Goal: Task Accomplishment & Management: Complete application form

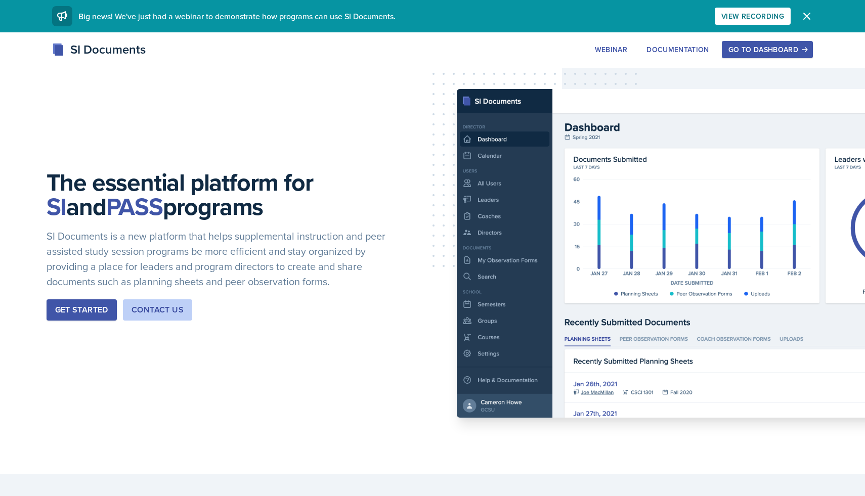
click at [61, 316] on button "Get Started" at bounding box center [82, 309] width 70 height 21
click at [762, 43] on button "Go to Dashboard" at bounding box center [767, 49] width 91 height 17
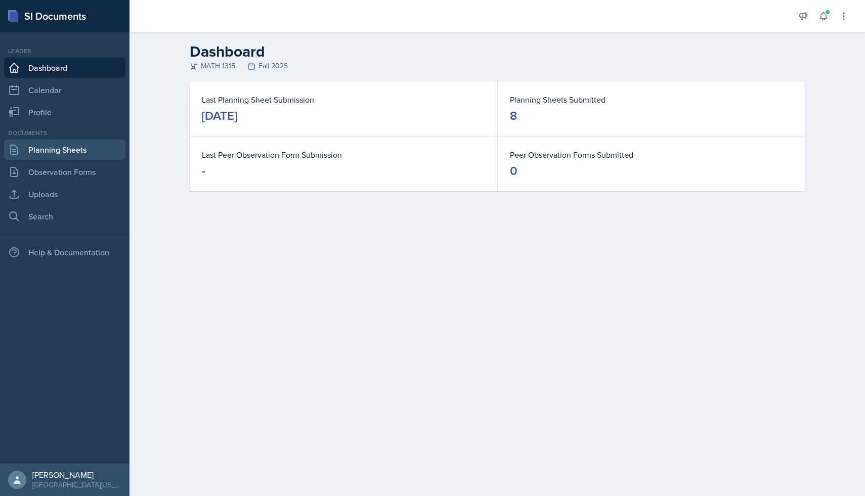
click at [65, 149] on link "Planning Sheets" at bounding box center [64, 150] width 121 height 20
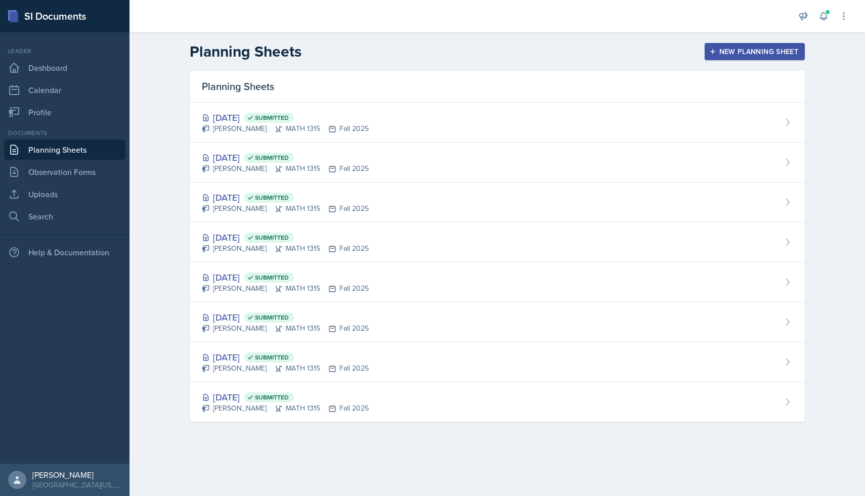
click at [754, 43] on button "New Planning Sheet" at bounding box center [755, 51] width 100 height 17
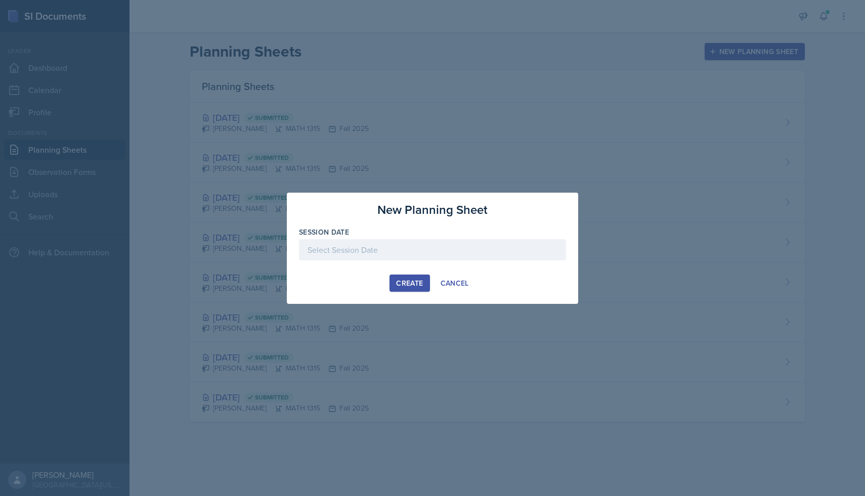
click at [409, 251] on div at bounding box center [432, 249] width 267 height 21
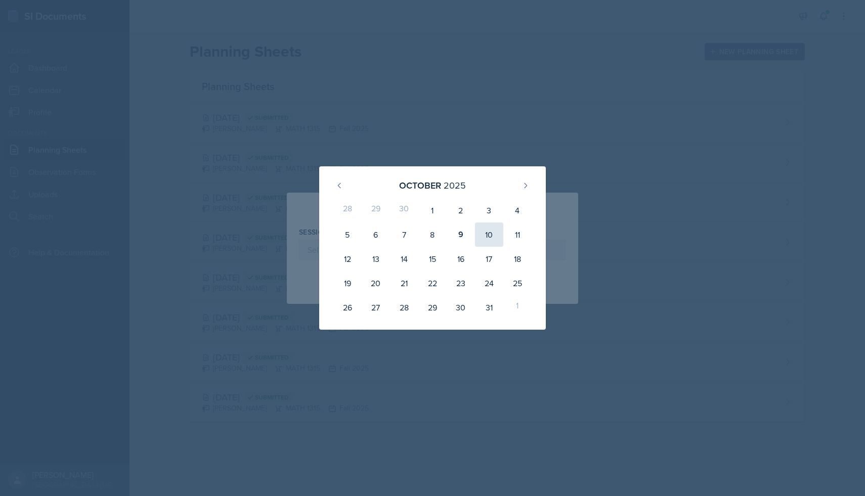
click at [484, 235] on div "10" at bounding box center [489, 235] width 28 height 24
type input "[DATE]"
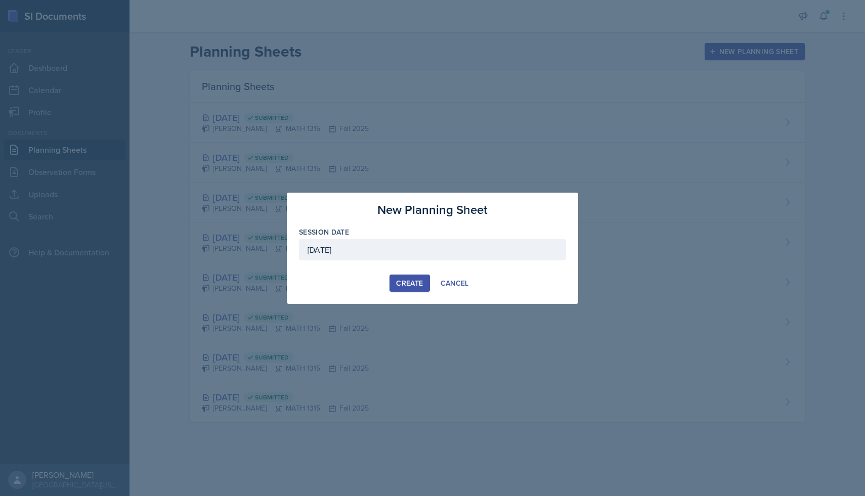
click at [418, 281] on div "Create" at bounding box center [409, 283] width 27 height 8
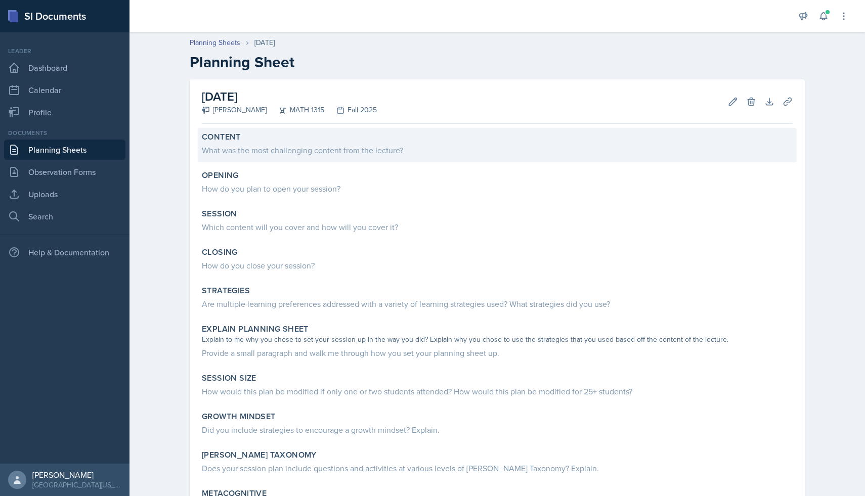
click at [343, 152] on div "What was the most challenging content from the lecture?" at bounding box center [497, 150] width 591 height 12
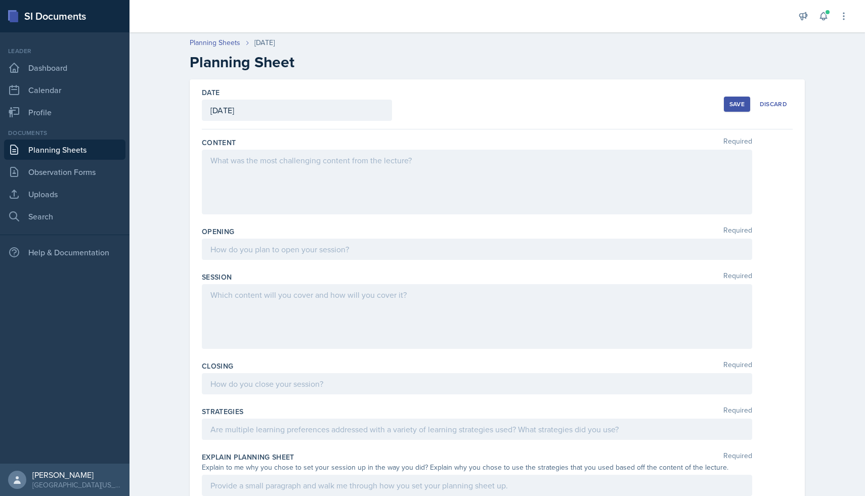
click at [339, 167] on div at bounding box center [477, 182] width 550 height 65
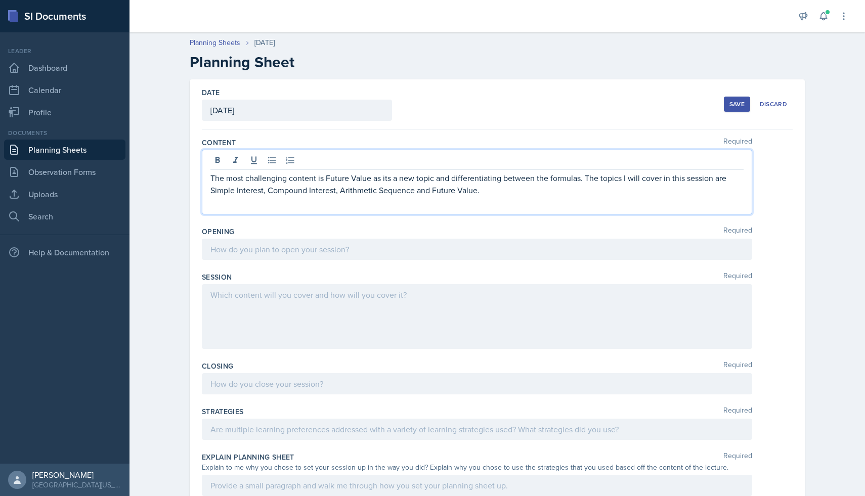
click at [375, 243] on div at bounding box center [477, 249] width 550 height 21
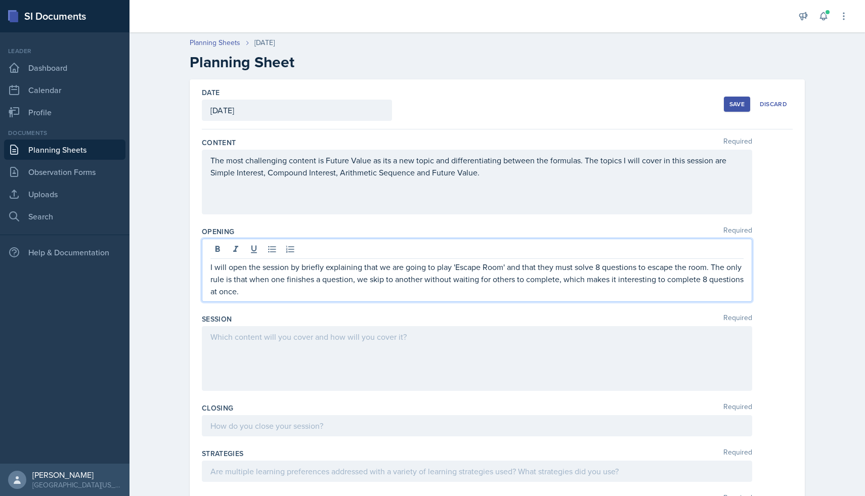
click at [440, 340] on div at bounding box center [477, 358] width 550 height 65
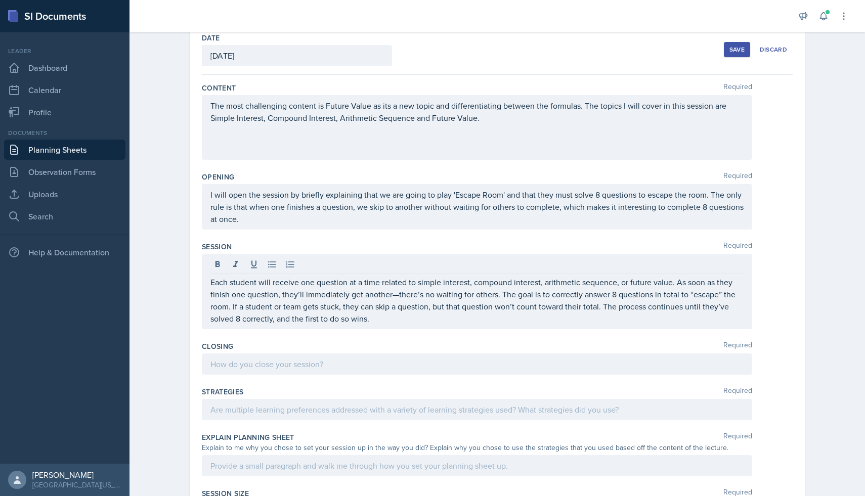
click at [455, 370] on div at bounding box center [477, 364] width 550 height 21
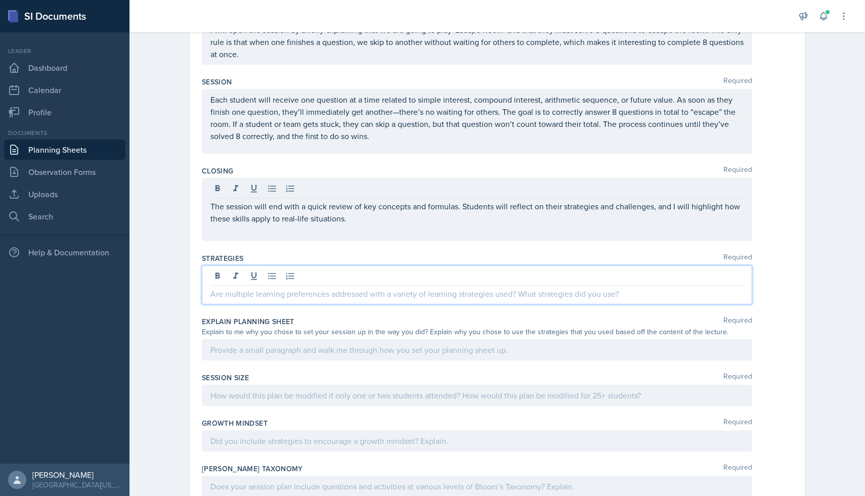
scroll to position [220, 0]
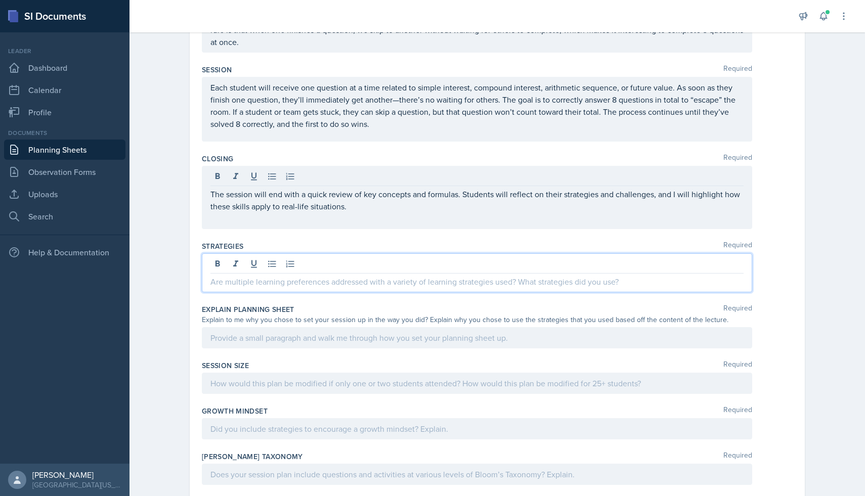
click at [300, 276] on p at bounding box center [476, 282] width 533 height 12
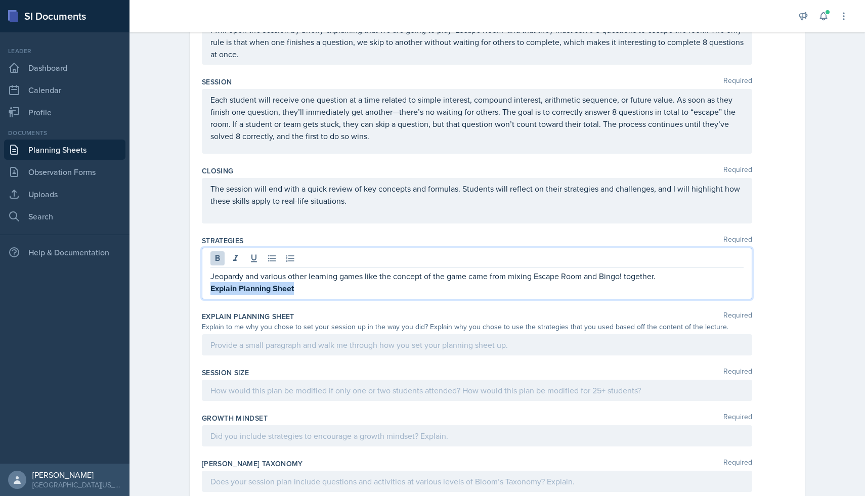
drag, startPoint x: 310, startPoint y: 290, endPoint x: 201, endPoint y: 290, distance: 108.2
click at [201, 290] on div "Date [DATE] [DATE] 28 29 30 1 2 3 4 5 6 7 8 9 10 11 12 13 14 15 16 17 18 19 20 …" at bounding box center [497, 207] width 615 height 694
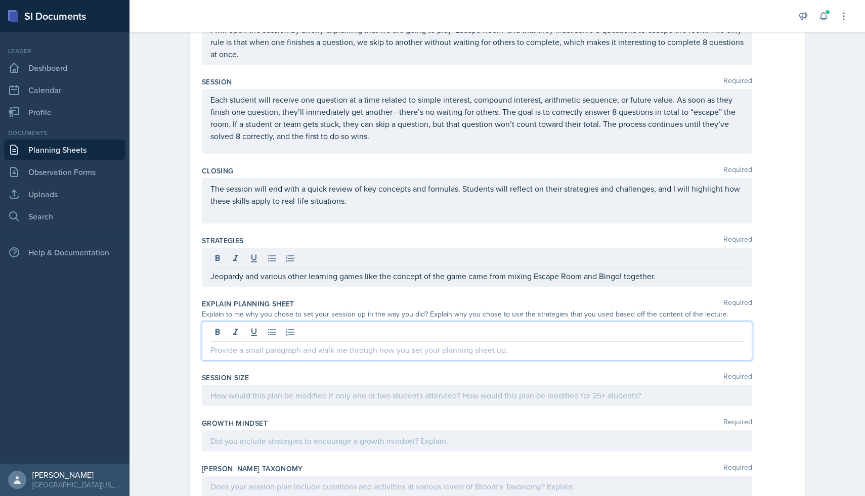
click at [438, 334] on div at bounding box center [477, 341] width 550 height 39
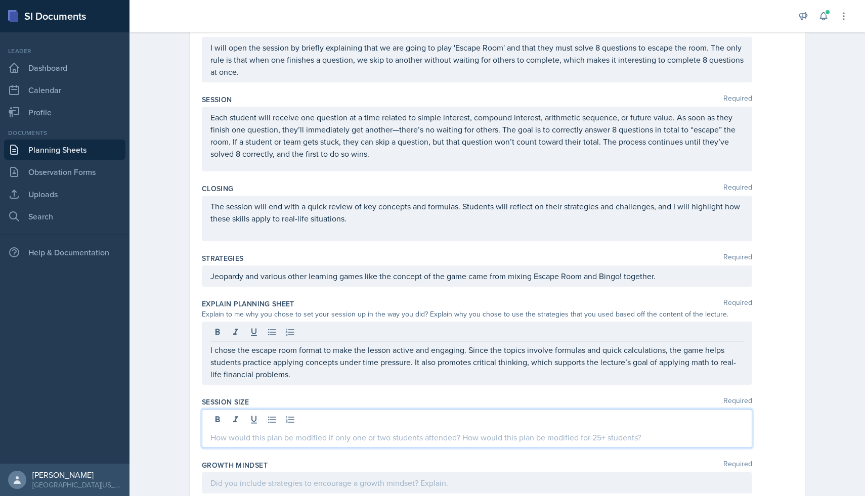
click at [281, 422] on div at bounding box center [477, 428] width 550 height 39
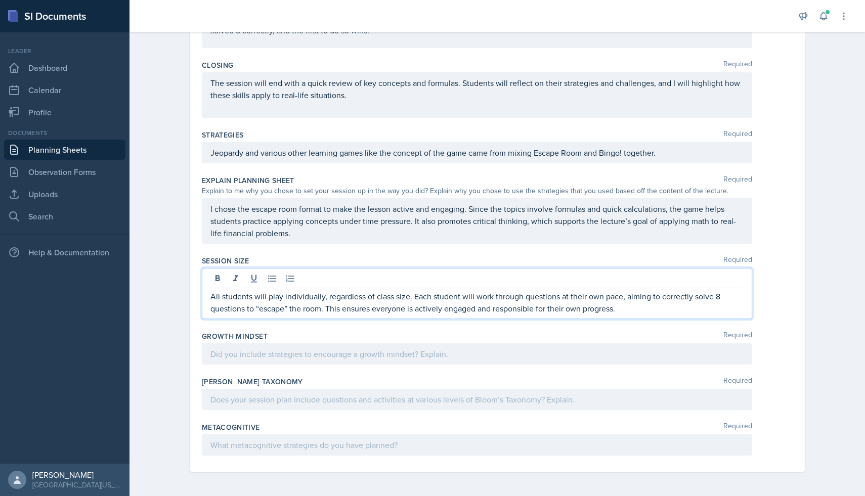
click at [316, 347] on div at bounding box center [477, 353] width 550 height 21
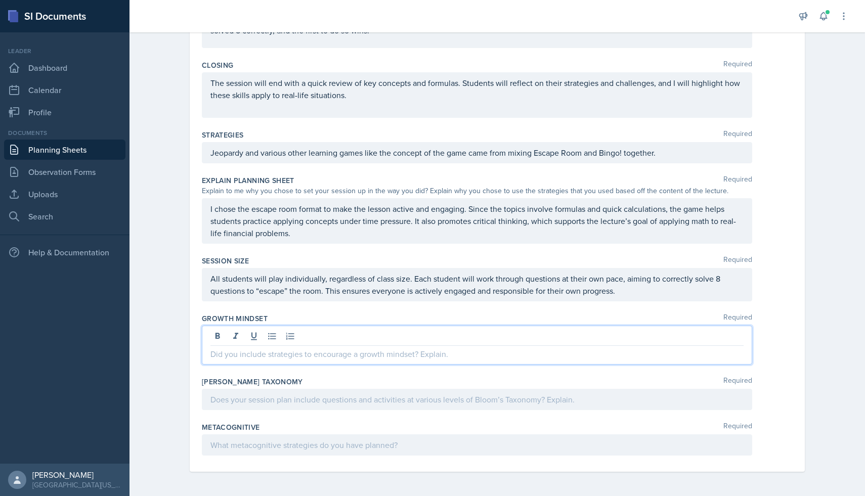
scroll to position [325, 0]
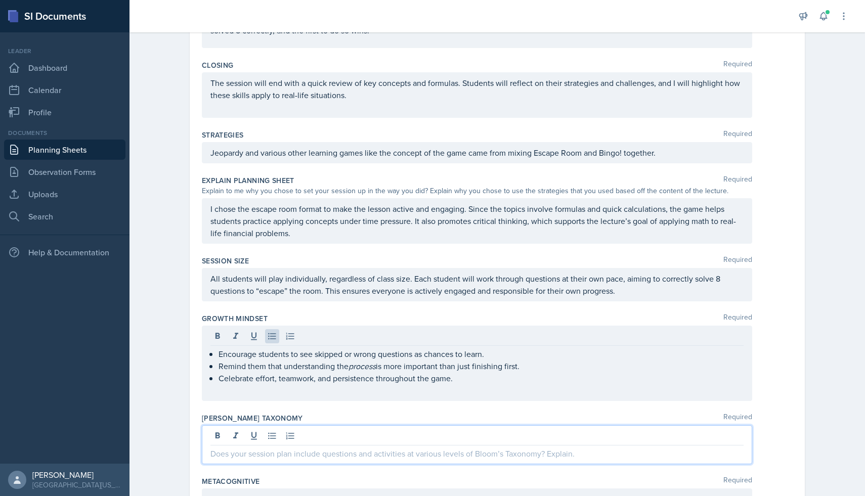
click at [384, 431] on div at bounding box center [477, 444] width 550 height 39
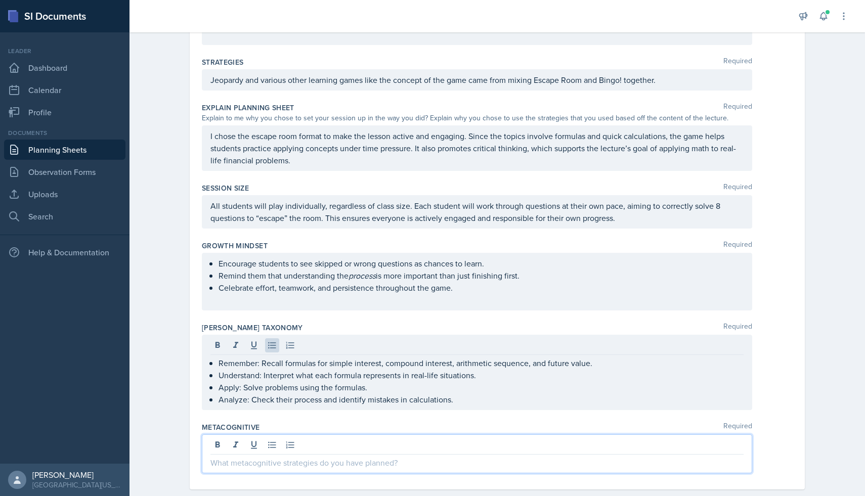
scroll to position [398, 0]
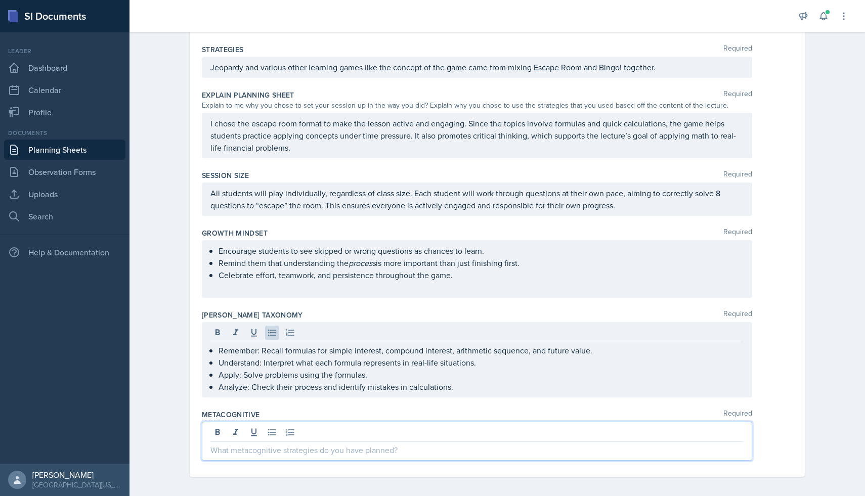
click at [291, 447] on p at bounding box center [476, 450] width 533 height 12
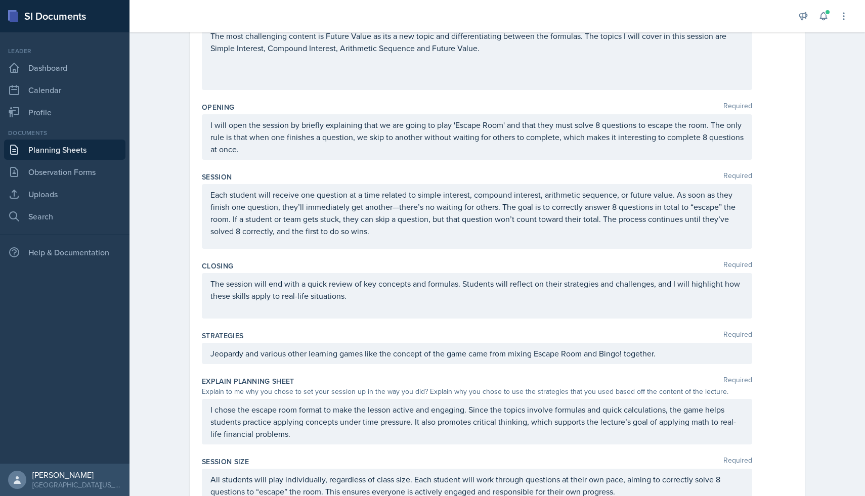
scroll to position [0, 0]
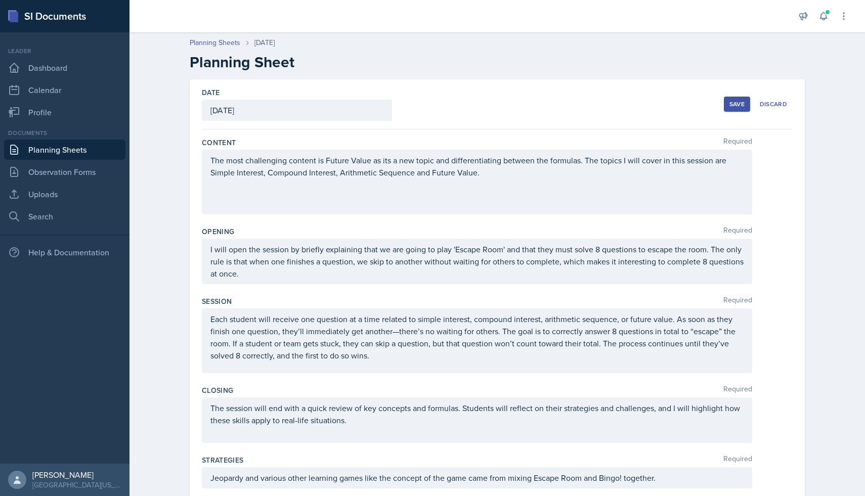
click at [394, 198] on div "The most challenging content is Future Value as its a new topic and differentia…" at bounding box center [477, 182] width 550 height 65
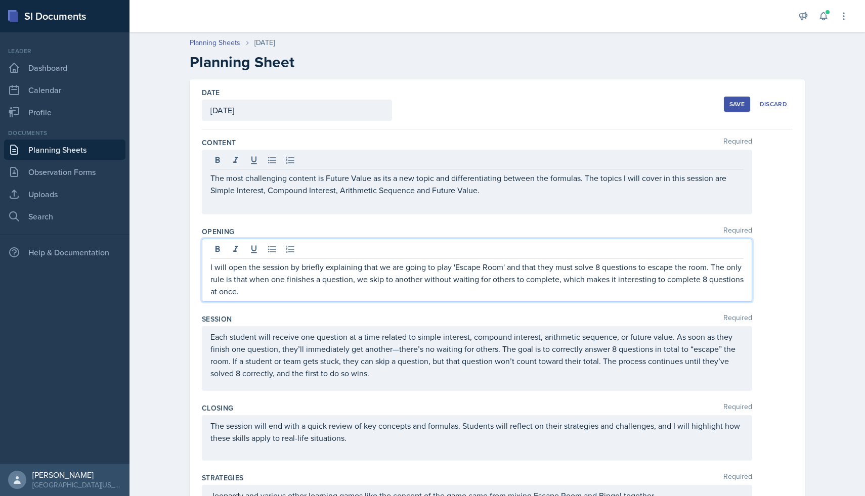
click at [409, 259] on div "I will open the session by briefly explaining that we are going to play 'Escape…" at bounding box center [477, 270] width 550 height 63
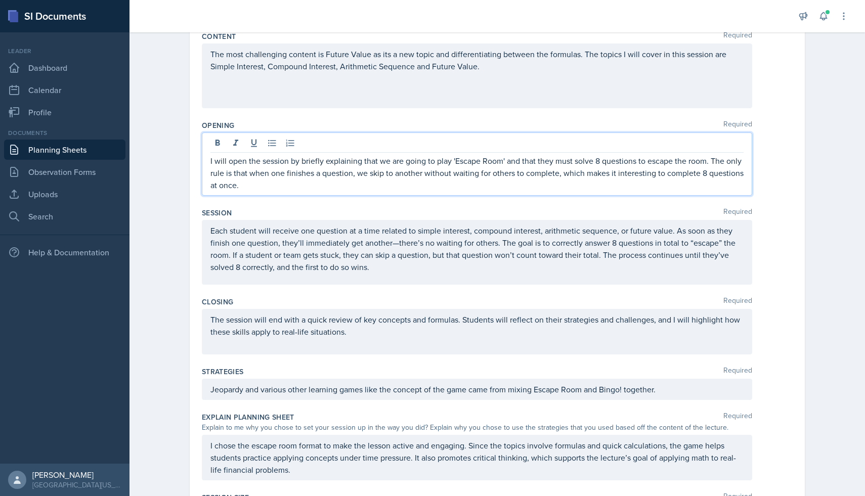
scroll to position [112, 0]
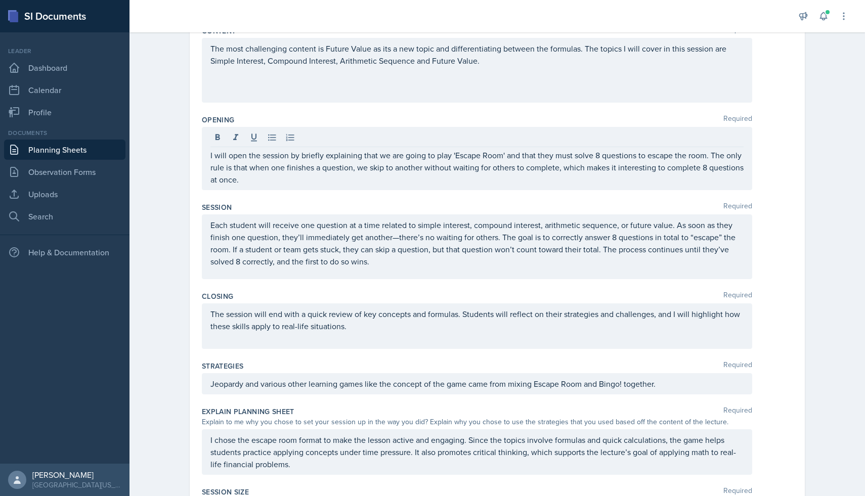
drag, startPoint x: 210, startPoint y: 226, endPoint x: 291, endPoint y: 227, distance: 80.9
click at [291, 227] on div "Each student will receive one question at a time related to simple interest, co…" at bounding box center [477, 246] width 550 height 65
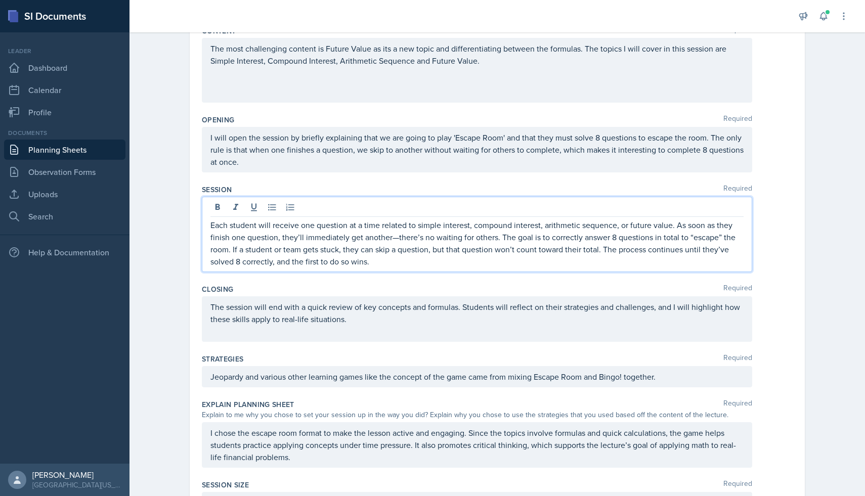
scroll to position [129, 0]
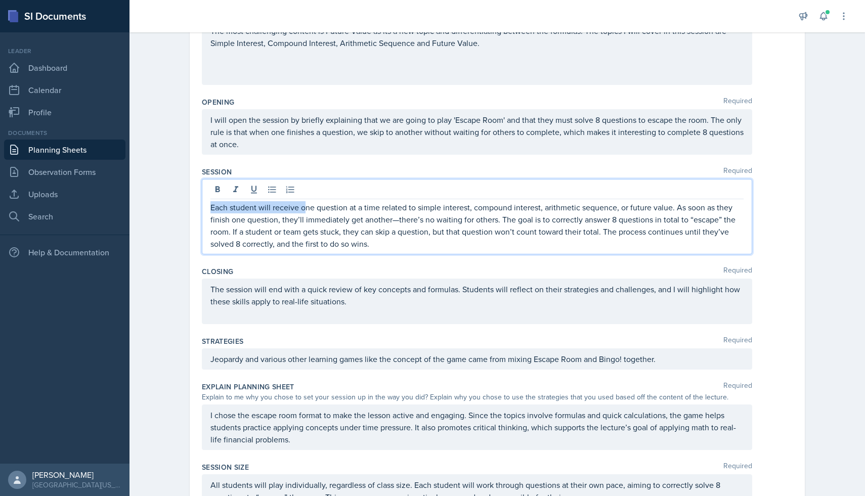
drag, startPoint x: 304, startPoint y: 209, endPoint x: 191, endPoint y: 206, distance: 112.8
click at [191, 206] on div "Date [DATE] [DATE] 28 29 30 1 2 3 4 5 6 7 8 9 10 11 12 13 14 15 16 17 18 19 20 …" at bounding box center [497, 360] width 615 height 820
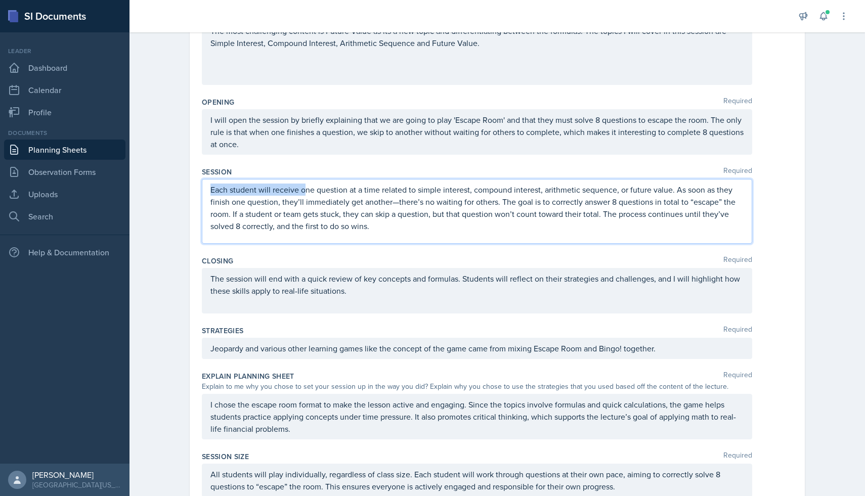
scroll to position [112, 0]
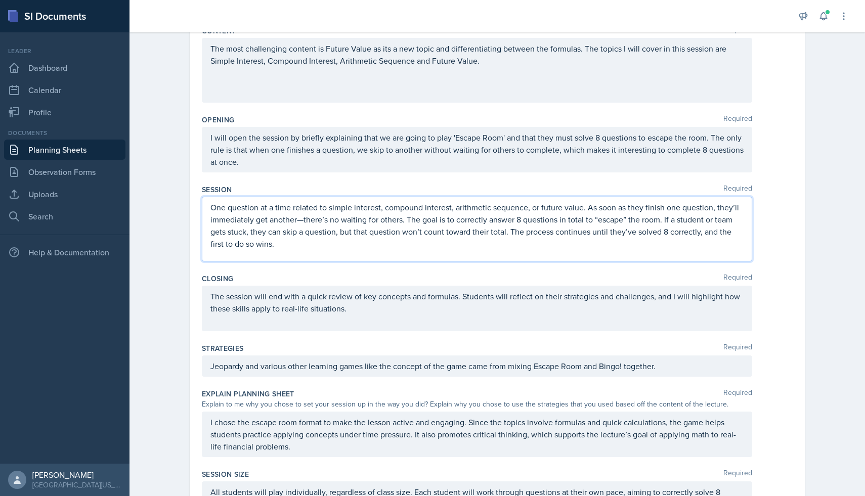
click at [293, 208] on p "One question at a time related to simple interest, compound interest, arithmeti…" at bounding box center [476, 225] width 533 height 49
click at [253, 219] on p "One question at a time is displayed in front of the room that is related to sim…" at bounding box center [476, 225] width 533 height 49
click at [211, 208] on p "One question at a time is displayed in front of the room that is related to sim…" at bounding box center [476, 225] width 533 height 49
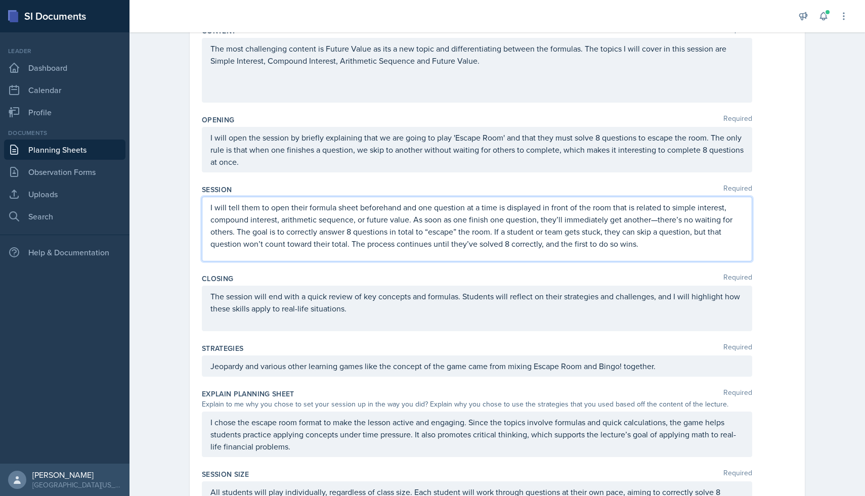
click at [388, 231] on p "I will tell them to open their formula sheet beforehand and one question at a t…" at bounding box center [476, 225] width 533 height 49
click at [649, 232] on p "I will tell them to open their formula sheet beforehand and one question at a t…" at bounding box center [476, 225] width 533 height 49
click at [375, 244] on p "I will tell them to open their formula sheet beforehand and one question at a t…" at bounding box center [476, 225] width 533 height 49
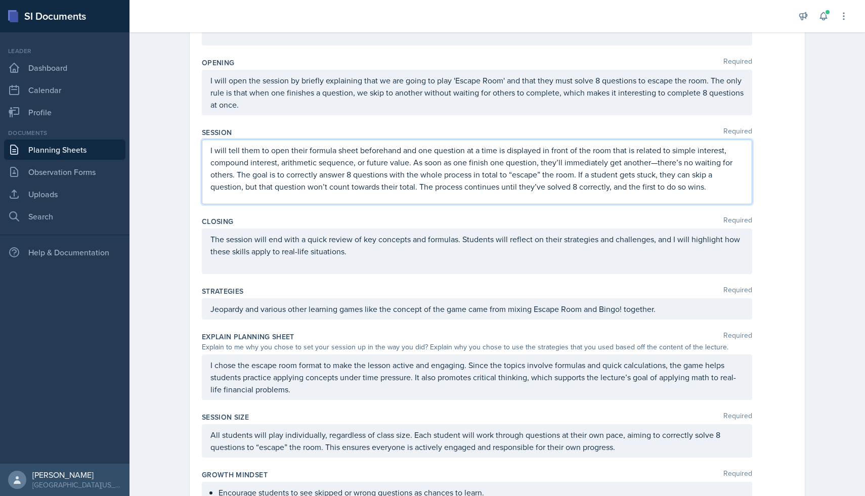
scroll to position [169, 0]
drag, startPoint x: 641, startPoint y: 187, endPoint x: 703, endPoint y: 191, distance: 61.8
click at [703, 191] on p "I will tell them to open their formula sheet beforehand and one question at a t…" at bounding box center [476, 168] width 533 height 49
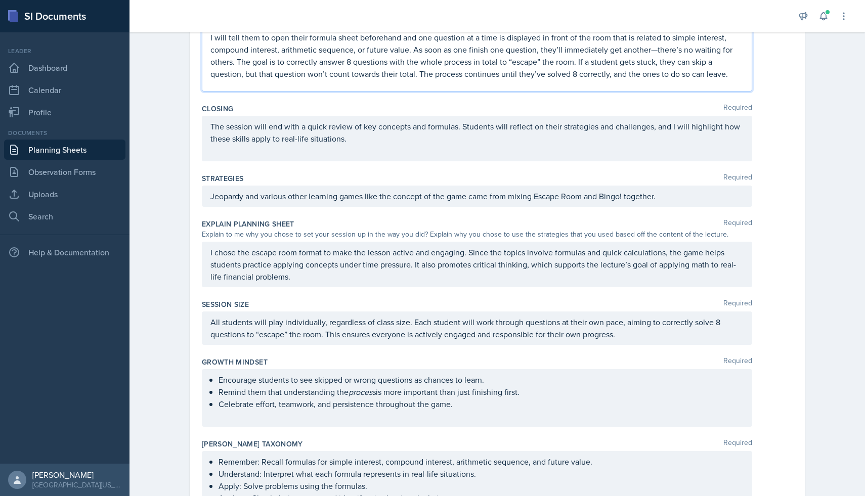
scroll to position [284, 0]
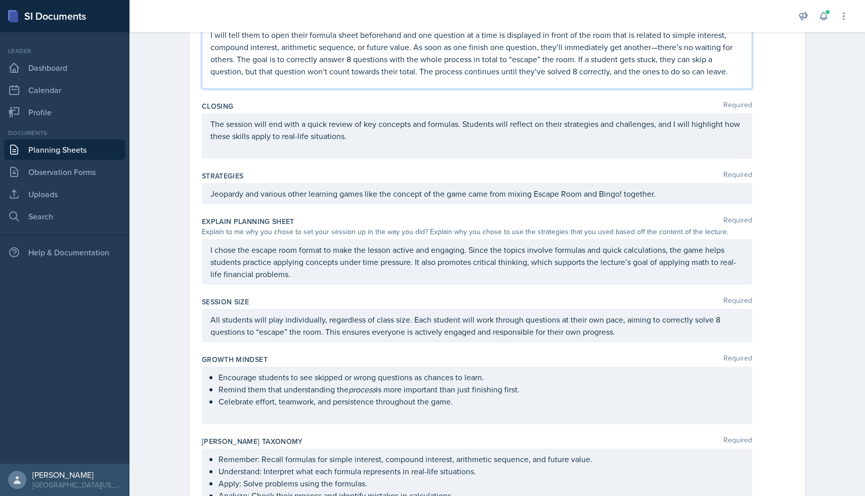
click at [373, 130] on p "The session will end with a quick review of key concepts and formulas. Students…" at bounding box center [476, 130] width 533 height 24
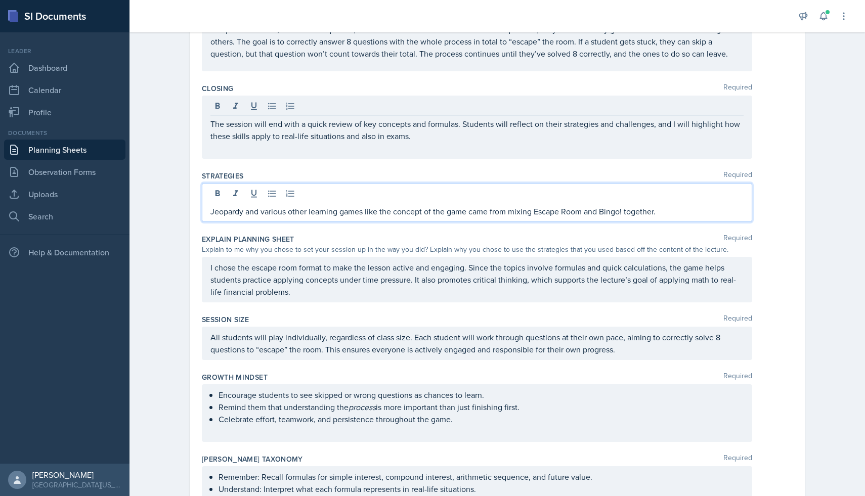
click at [363, 195] on div "Jeopardy and various other learning games like the concept of the game came fro…" at bounding box center [477, 202] width 550 height 39
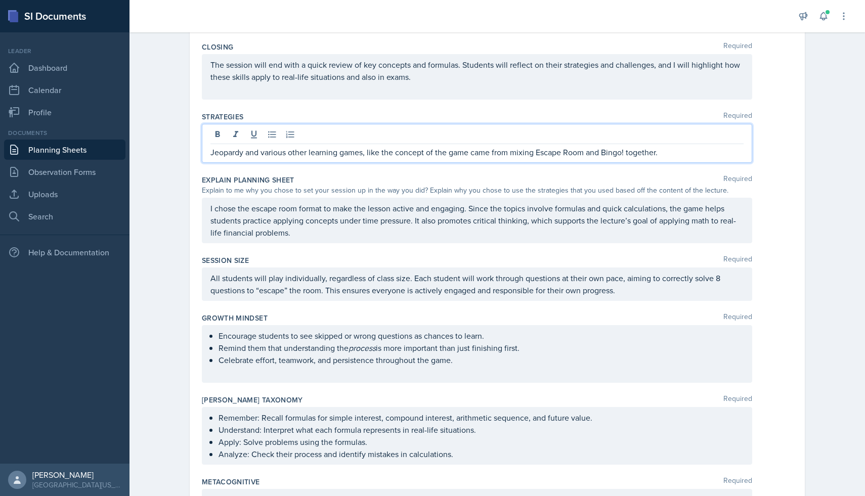
scroll to position [346, 0]
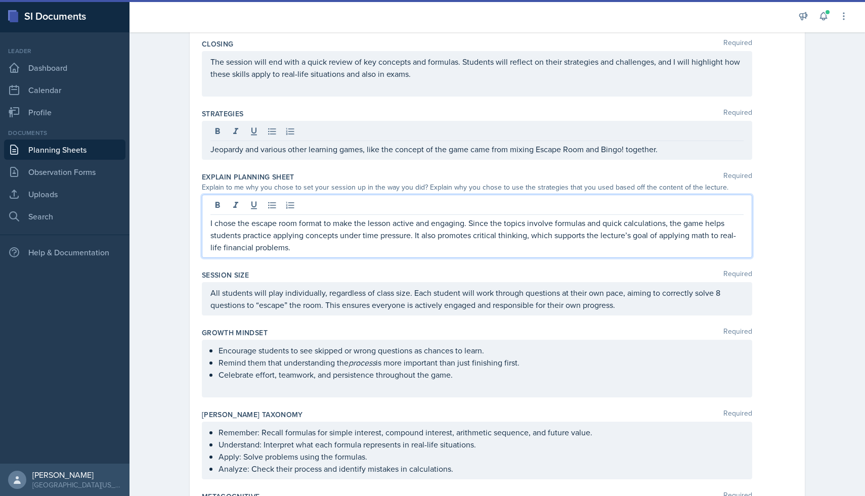
click at [411, 220] on p "I chose the escape room format to make the lesson active and engaging. Since th…" at bounding box center [476, 235] width 533 height 36
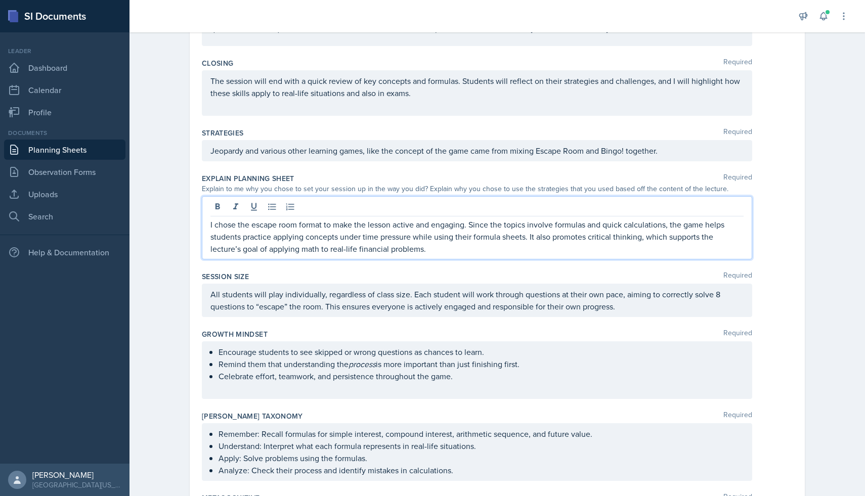
scroll to position [434, 0]
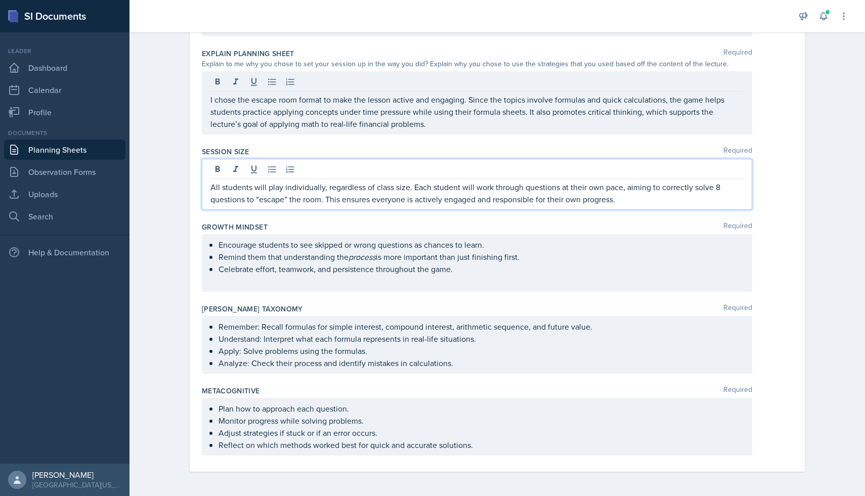
click at [531, 202] on p "All students will play individually, regardless of class size. Each student wil…" at bounding box center [476, 193] width 533 height 24
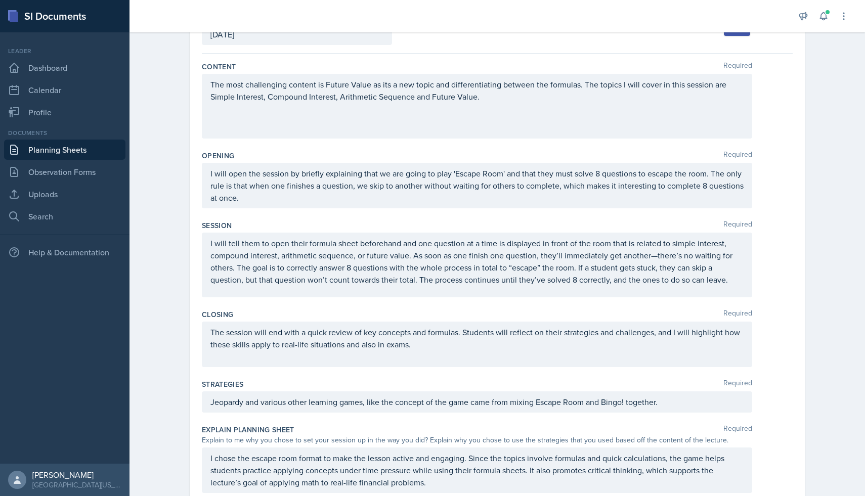
scroll to position [0, 0]
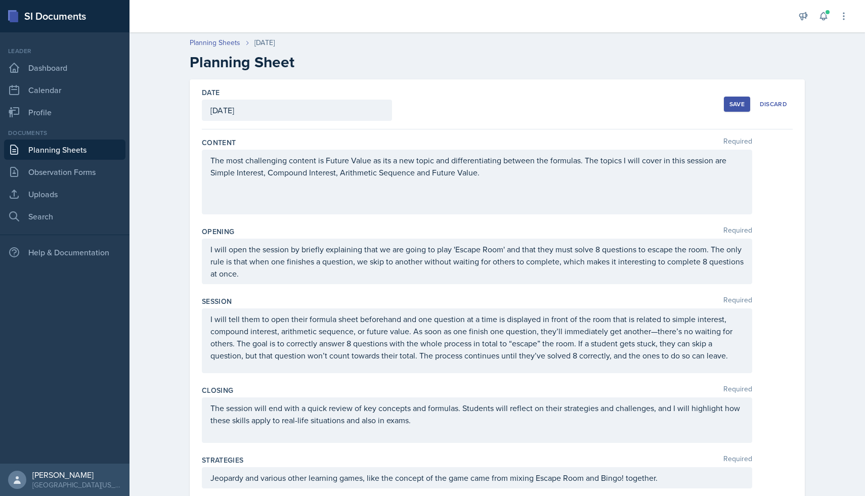
click at [736, 106] on div "Save" at bounding box center [736, 104] width 15 height 8
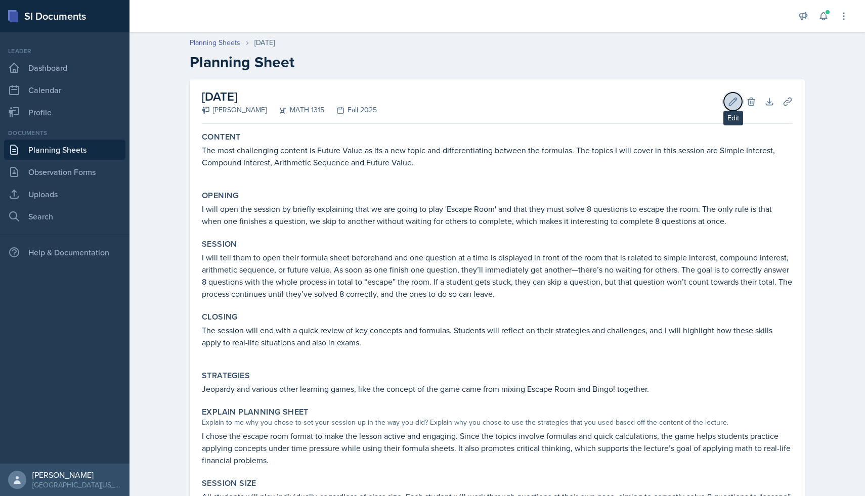
click at [733, 101] on icon at bounding box center [733, 102] width 10 height 10
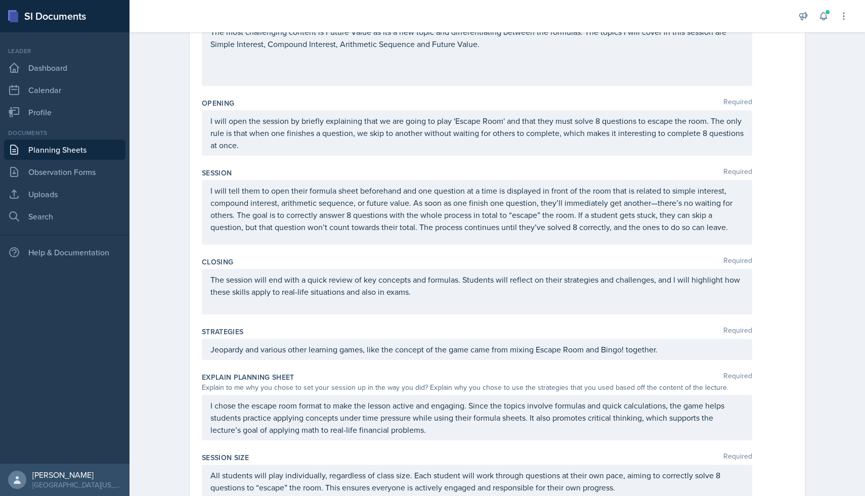
scroll to position [146, 0]
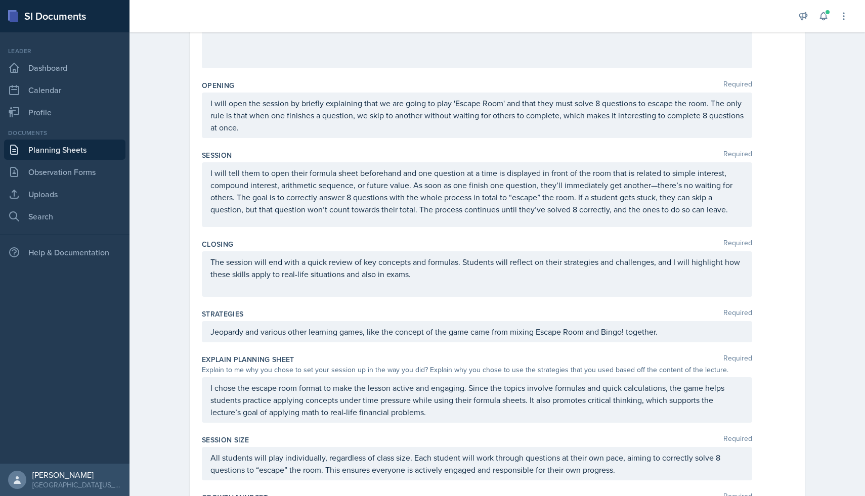
click at [733, 215] on p "I will tell them to open their formula sheet beforehand and one question at a t…" at bounding box center [476, 191] width 533 height 49
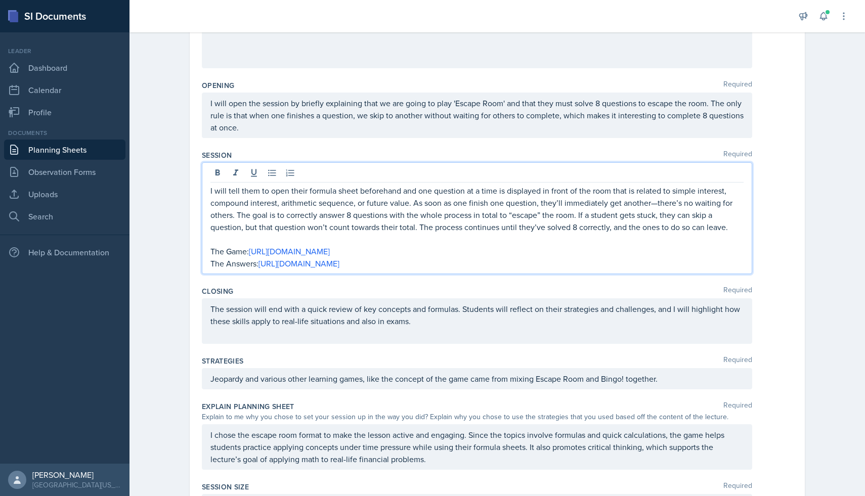
click at [227, 252] on p "The Game: [URL][DOMAIN_NAME]" at bounding box center [476, 251] width 533 height 12
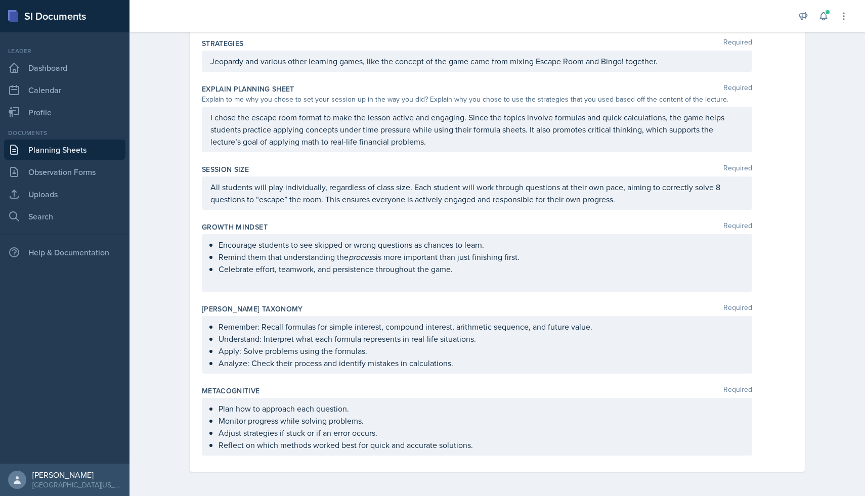
scroll to position [0, 0]
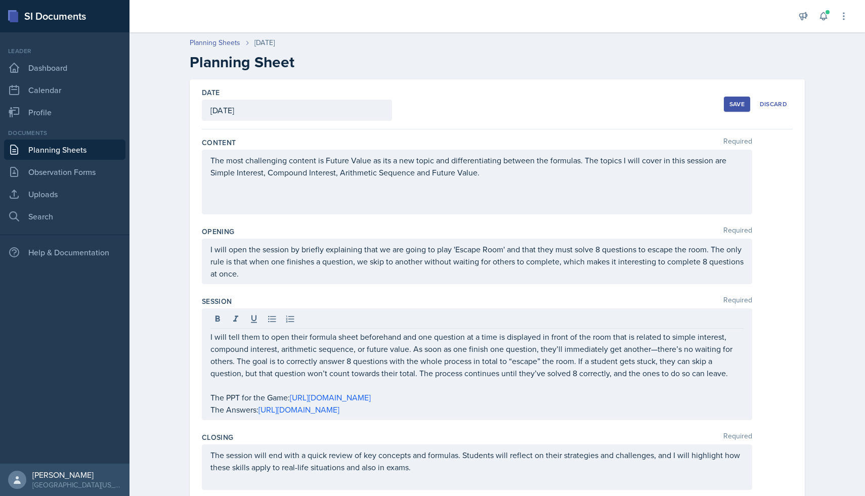
click at [742, 108] on div "Save" at bounding box center [736, 104] width 15 height 8
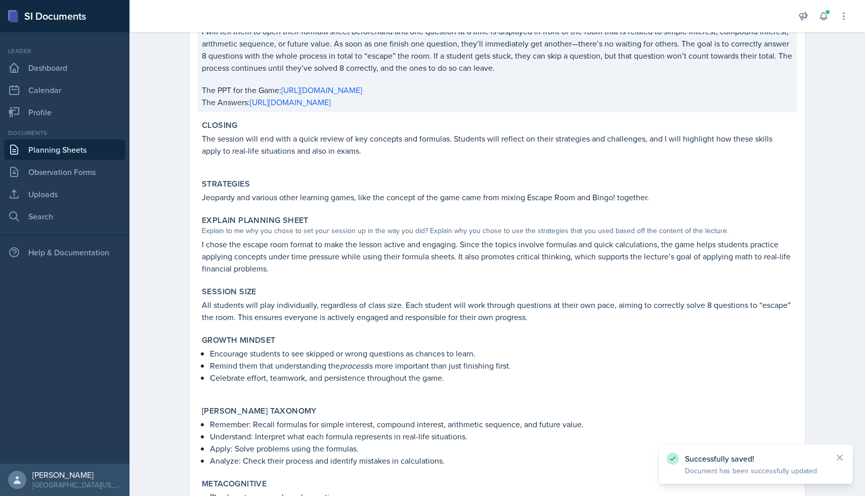
scroll to position [339, 0]
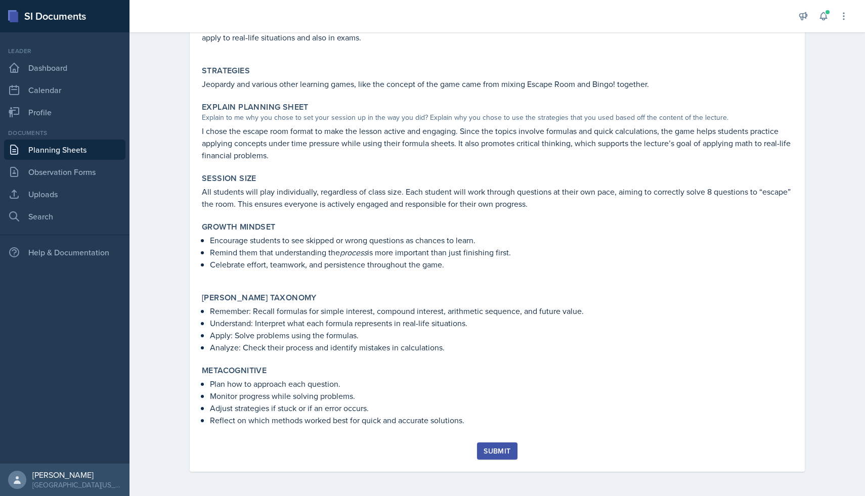
click at [509, 449] on div "Submit" at bounding box center [497, 451] width 27 height 8
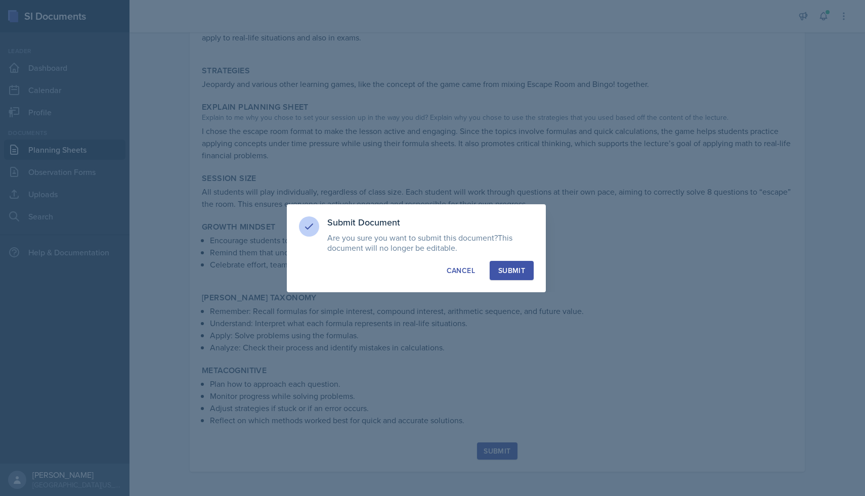
click at [514, 271] on div "Submit" at bounding box center [511, 271] width 27 height 10
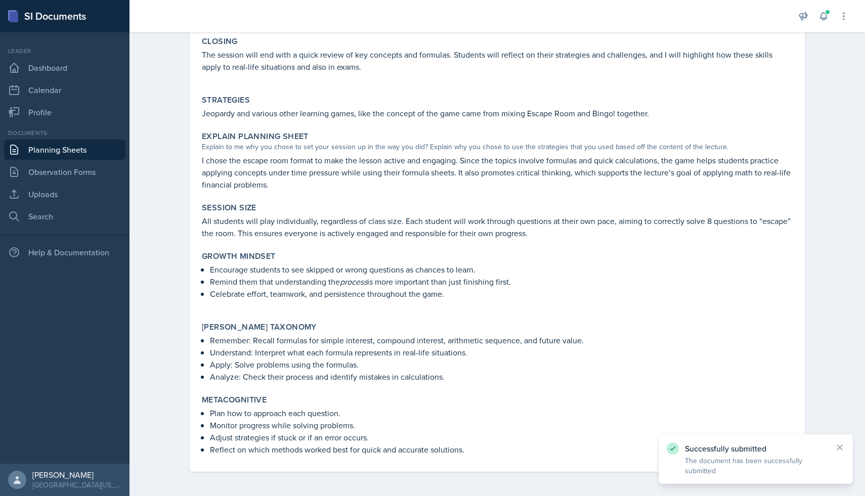
scroll to position [0, 0]
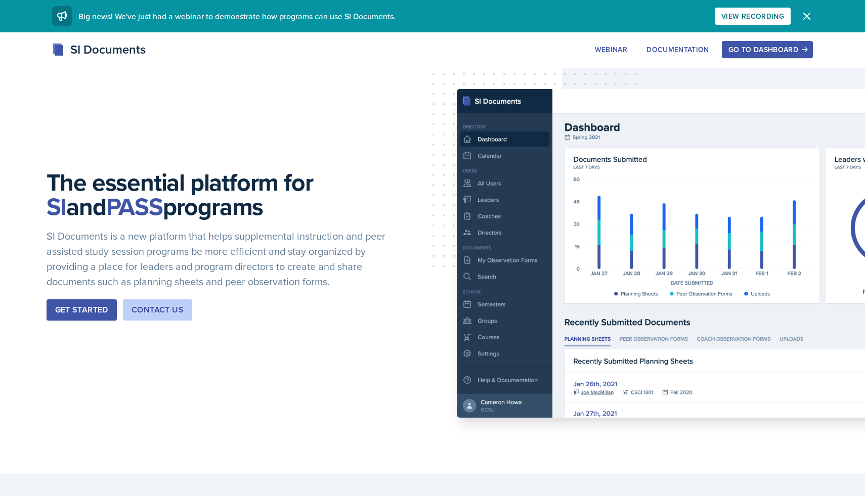
click at [763, 50] on div "Go to Dashboard" at bounding box center [767, 50] width 78 height 8
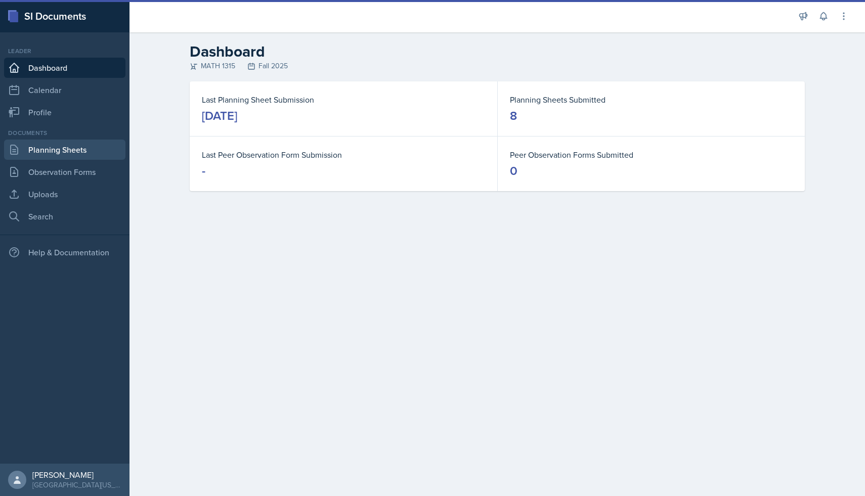
click at [53, 151] on link "Planning Sheets" at bounding box center [64, 150] width 121 height 20
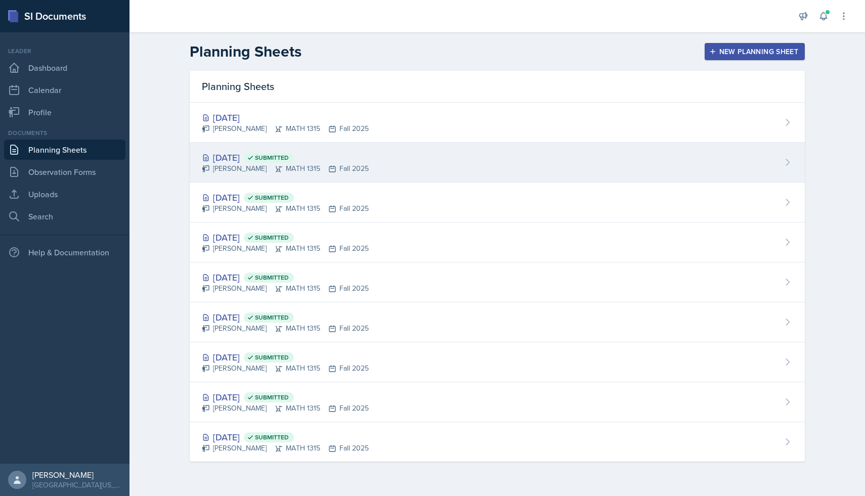
click at [263, 153] on div "Oct 8th, 2025 Submitted" at bounding box center [285, 158] width 167 height 14
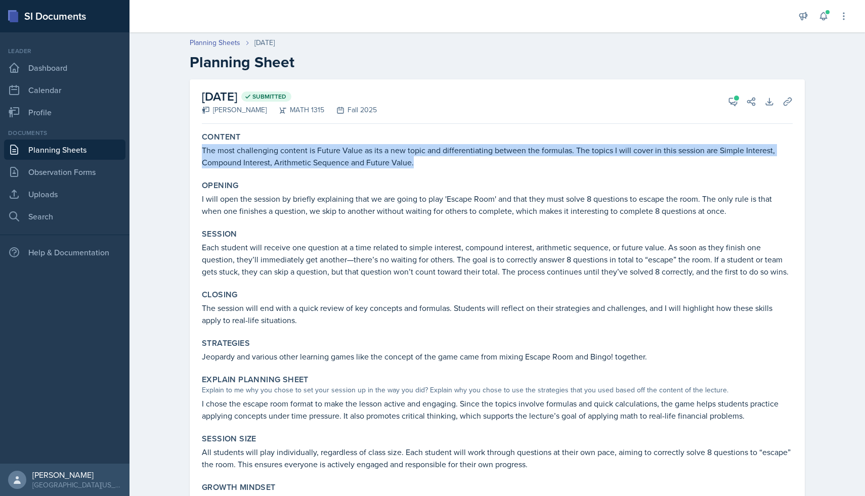
drag, startPoint x: 204, startPoint y: 149, endPoint x: 444, endPoint y: 164, distance: 240.2
click at [444, 164] on p "The most challenging content is Future Value as its a new topic and differentia…" at bounding box center [497, 156] width 591 height 24
copy p "The most challenging content is Future Value as its a new topic and differentia…"
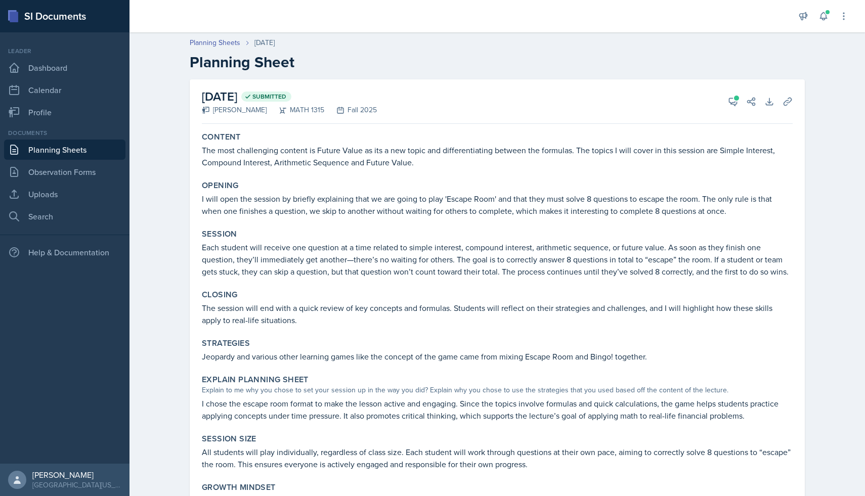
click at [212, 201] on p "I will open the session by briefly explaining that we are going to play 'Escape…" at bounding box center [497, 205] width 591 height 24
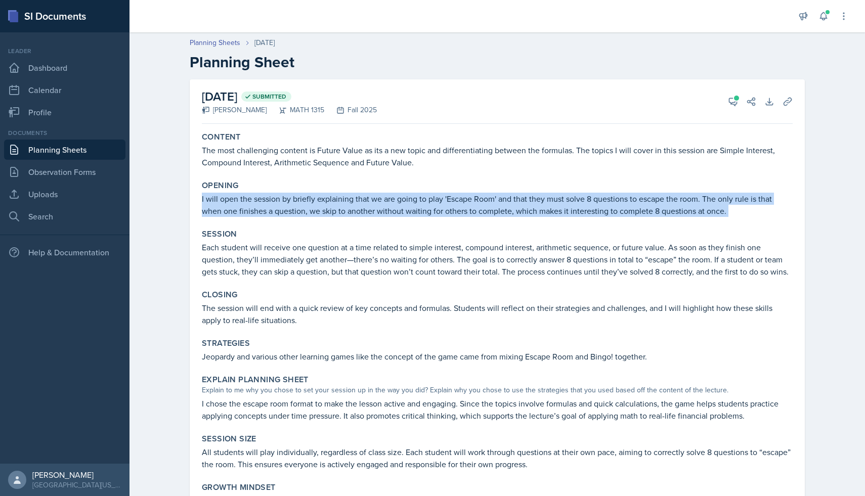
drag, startPoint x: 202, startPoint y: 198, endPoint x: 805, endPoint y: 225, distance: 604.0
click at [805, 225] on div "October 8th, 2025 Submitted Rhiya Shrestha MATH 1315 Fall 2025 View Comments Co…" at bounding box center [496, 398] width 647 height 638
copy div "I will open the session by briefly explaining that we are going to play 'Escape…"
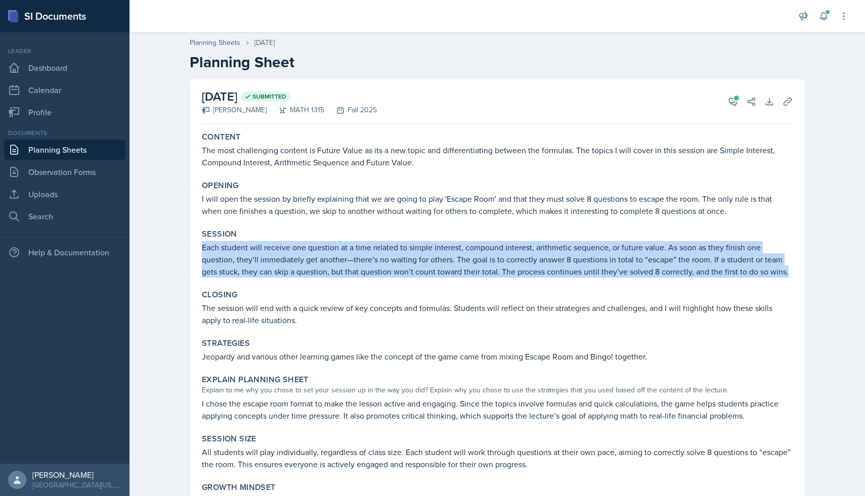
drag, startPoint x: 202, startPoint y: 247, endPoint x: 791, endPoint y: 273, distance: 589.3
click at [791, 273] on p "Each student will receive one question at a time related to simple interest, co…" at bounding box center [497, 259] width 591 height 36
copy p "Each student will receive one question at a time related to simple interest, co…"
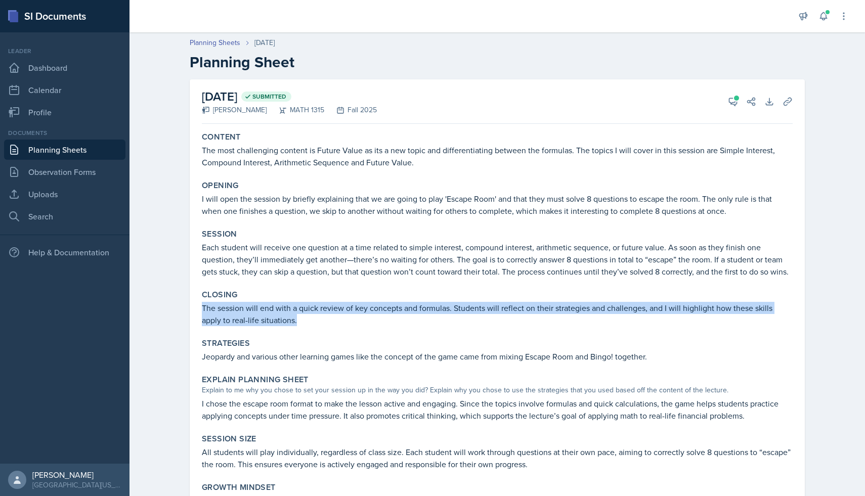
drag, startPoint x: 202, startPoint y: 308, endPoint x: 280, endPoint y: 323, distance: 78.9
click at [280, 323] on p "The session will end with a quick review of key concepts and formulas. Students…" at bounding box center [497, 314] width 591 height 24
copy p "The session will end with a quick review of key concepts and formulas. Students…"
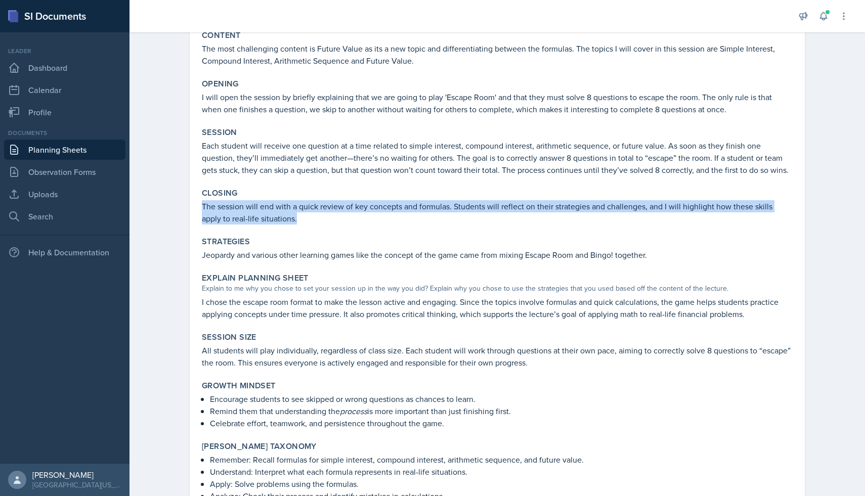
scroll to position [113, 0]
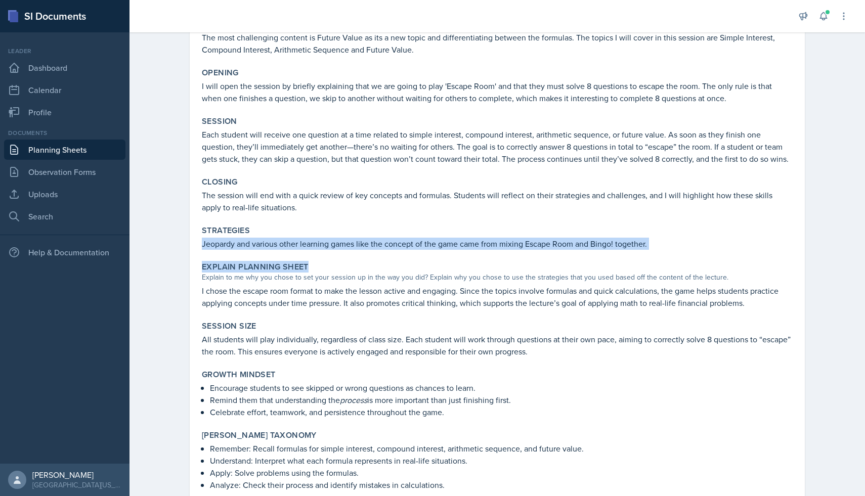
drag, startPoint x: 202, startPoint y: 244, endPoint x: 775, endPoint y: 270, distance: 573.6
click at [775, 270] on div "Content The most challenging content is Future Value as its a new topic and dif…" at bounding box center [497, 297] width 591 height 565
copy div "Jeopardy and various other learning games like the concept of the game came fro…"
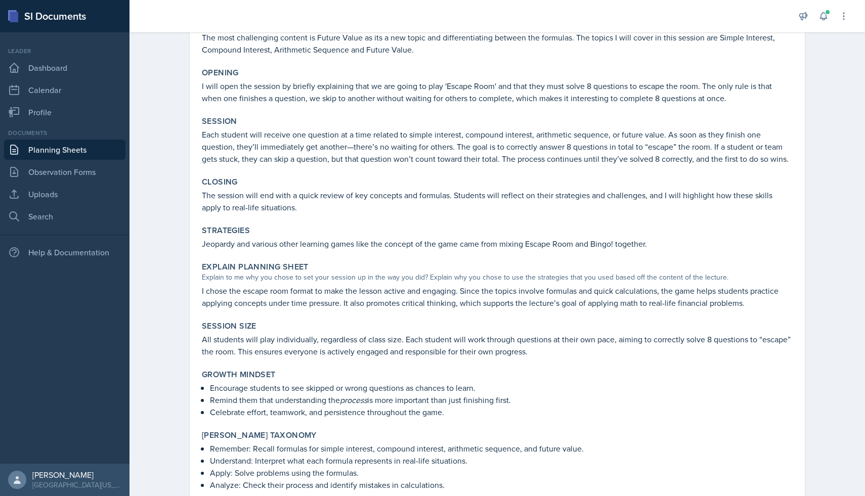
click at [240, 283] on div "Explain Planning Sheet Explain to me why you chose to set your session up in th…" at bounding box center [497, 285] width 599 height 55
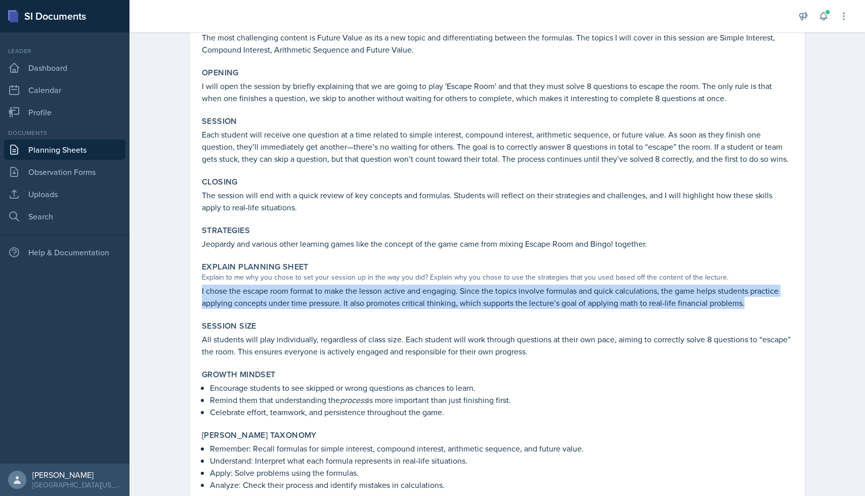
drag, startPoint x: 202, startPoint y: 291, endPoint x: 753, endPoint y: 303, distance: 550.4
click at [753, 303] on p "I chose the escape room format to make the lesson active and engaging. Since th…" at bounding box center [497, 297] width 591 height 24
copy p "I chose the escape room format to make the lesson active and engaging. Since th…"
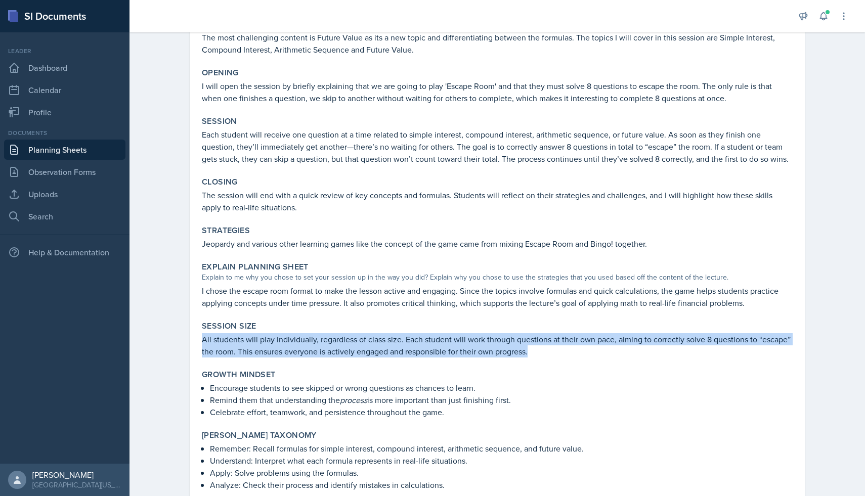
drag, startPoint x: 202, startPoint y: 341, endPoint x: 542, endPoint y: 356, distance: 340.2
click at [542, 356] on p "All students will play individually, regardless of class size. Each student wil…" at bounding box center [497, 345] width 591 height 24
copy p "All students will play individually, regardless of class size. Each student wil…"
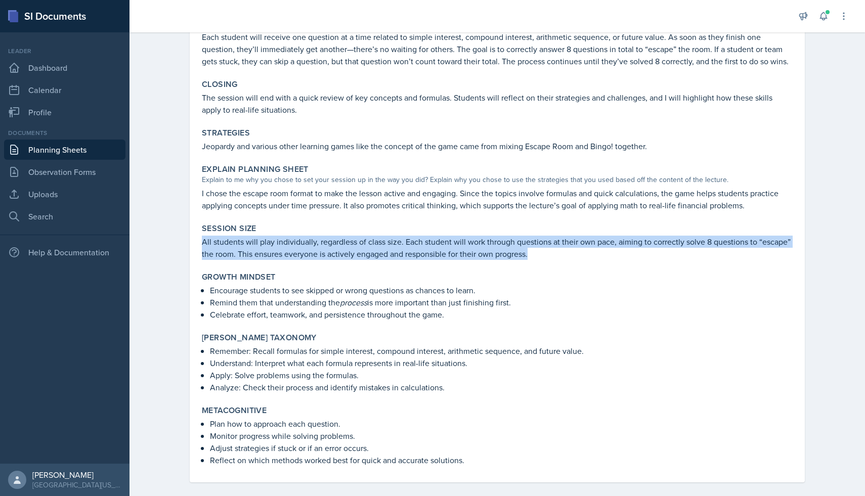
scroll to position [221, 0]
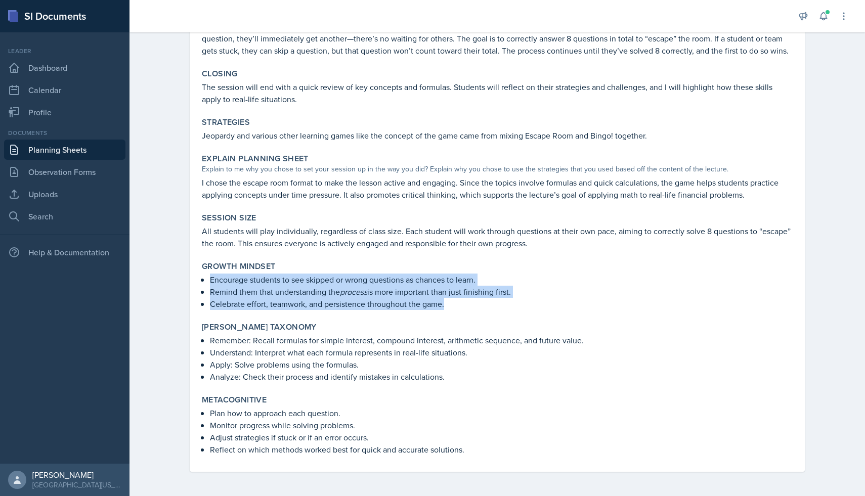
drag, startPoint x: 203, startPoint y: 279, endPoint x: 455, endPoint y: 309, distance: 254.1
click at [455, 309] on ul "Encourage students to see skipped or wrong questions as chances to learn. Remin…" at bounding box center [501, 292] width 583 height 36
copy ul "Encourage students to see skipped or wrong questions as chances to learn. Remin…"
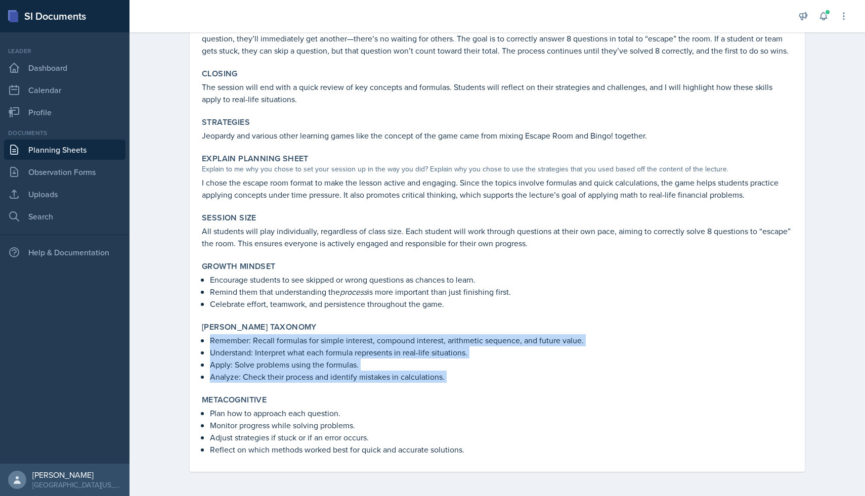
drag, startPoint x: 212, startPoint y: 341, endPoint x: 505, endPoint y: 394, distance: 297.6
click at [505, 394] on div "Content The most challenging content is Future Value as its a new topic and dif…" at bounding box center [497, 189] width 591 height 565
copy div "Remember: Recall formulas for simple interest, compound interest, arithmetic se…"
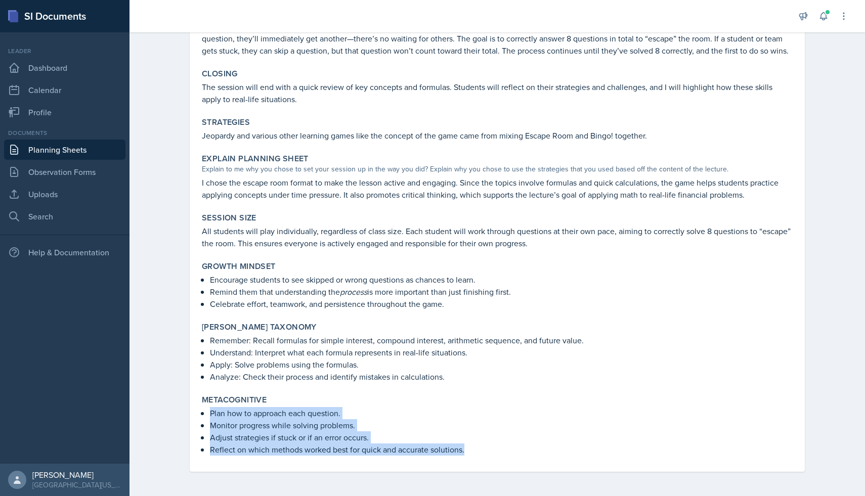
drag, startPoint x: 210, startPoint y: 414, endPoint x: 558, endPoint y: 457, distance: 350.6
click at [558, 457] on div "Metacognitive Plan how to approach each question. Monitor progress while solvin…" at bounding box center [497, 425] width 599 height 69
copy ul "Plan how to approach each question. Monitor progress while solving problems. Ad…"
